Goal: Book appointment/travel/reservation

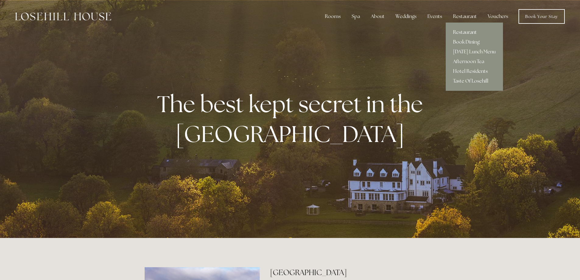
click at [469, 29] on link "Restaurant" at bounding box center [474, 32] width 57 height 10
